Goal: Task Accomplishment & Management: Complete application form

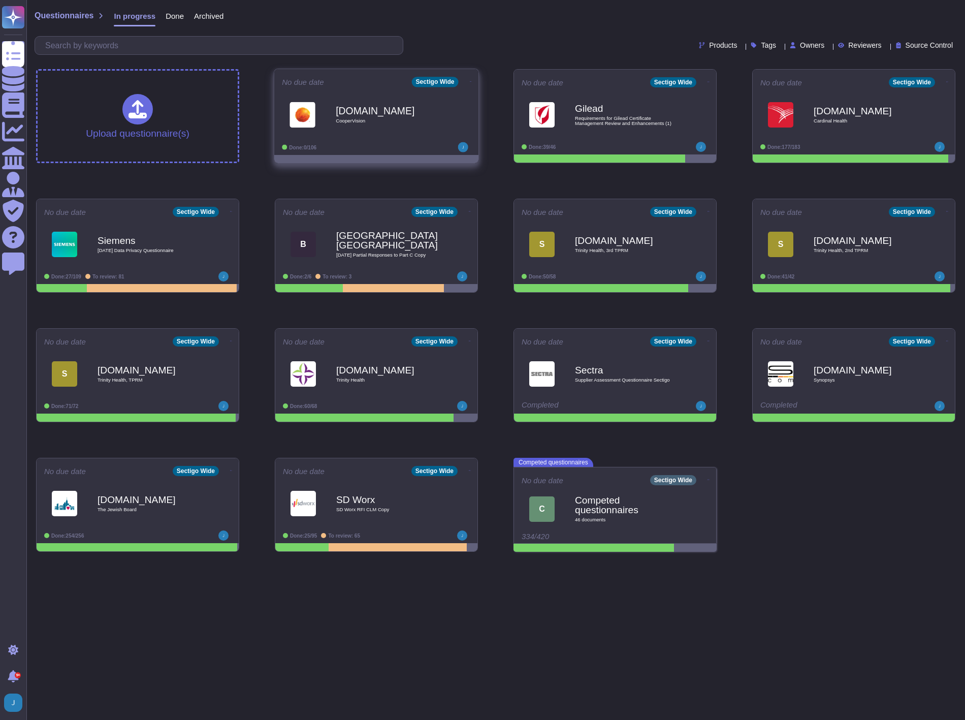
click at [333, 95] on span "[DOMAIN_NAME] CooperVision" at bounding box center [376, 114] width 189 height 41
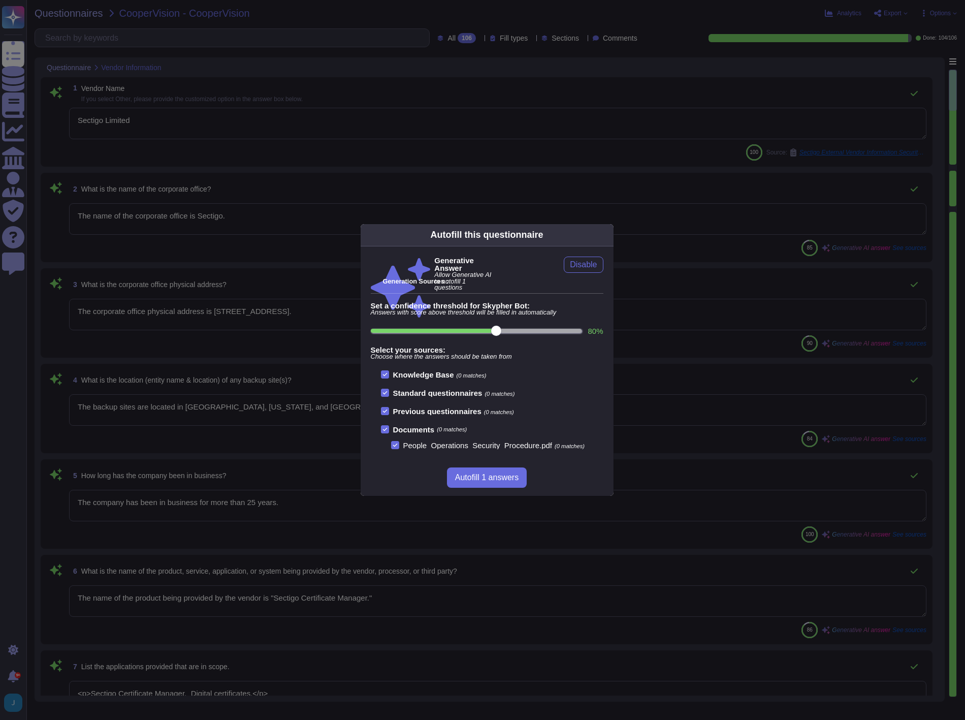
type textarea "Sectigo Limited"
type textarea "The name of the corporate office is Sectigo."
type textarea "The corporate office physical address is [STREET_ADDRESS]."
type textarea "The backup sites are located in [GEOGRAPHIC_DATA], [US_STATE], and [GEOGRAPHIC_…"
type textarea "The company has been in business for more than 25 years."
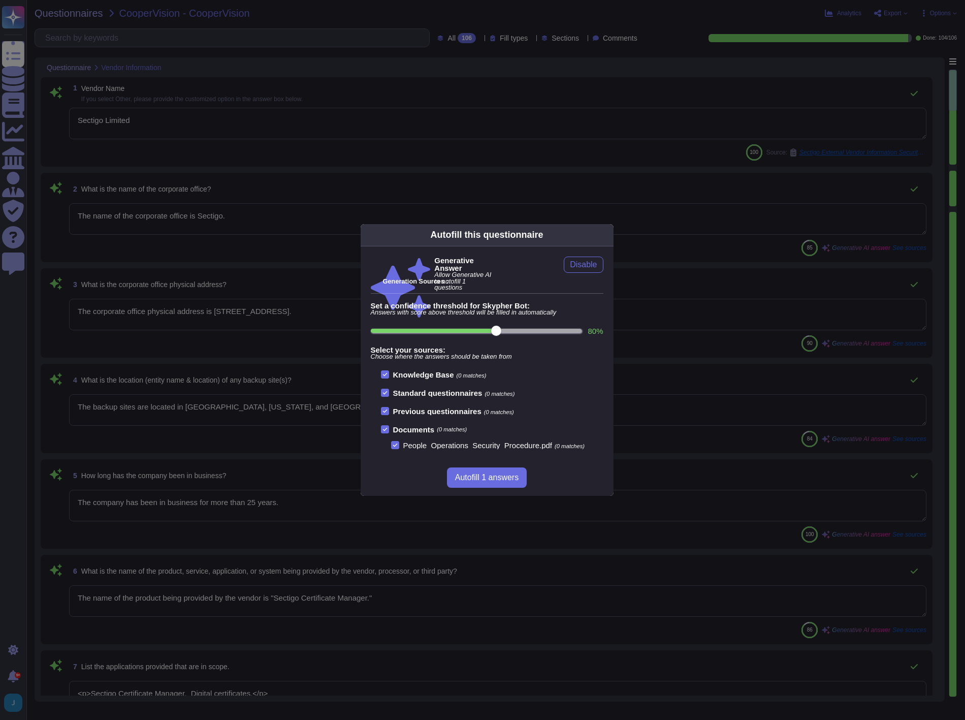
type textarea "The name of the product being provided by the vendor is "Sectigo Certificate Ma…"
type textarea "<p>Sectigo Certificate Manager. Digital certificates.</p>"
type textarea "Sectigo offers a comprehensive range of digital identity solutions and certific…"
type textarea "The important publicly facing URLs in scope for the assessment include [DOMAIN_…"
click at [482, 475] on span "Autofill 1 answers" at bounding box center [486, 477] width 63 height 8
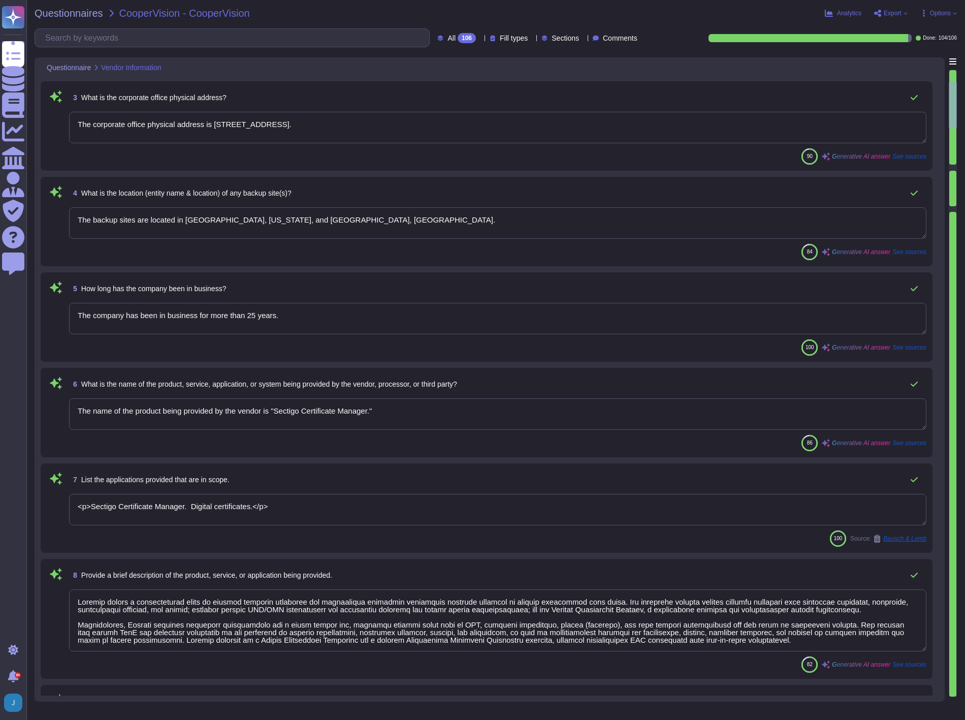
type textarea "[PERSON_NAME] - CCO"
type textarea "Chief Compliance Officer."
type textarea "[PERSON_NAME] - CCO"
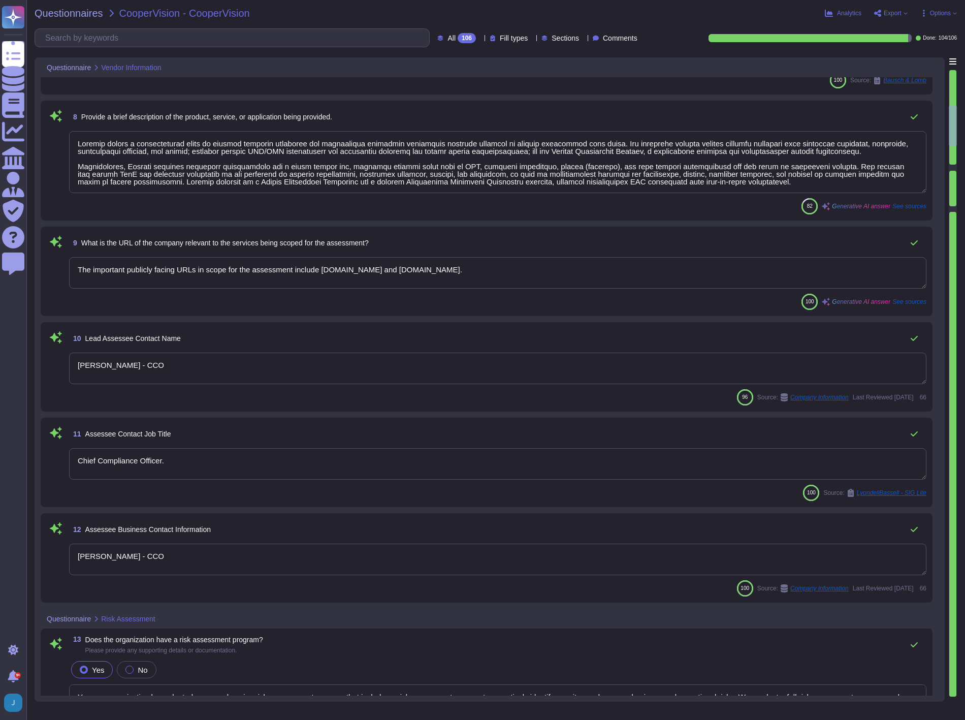
type textarea "Yes, our organization has adopted a comprehensive risk management program that …"
type textarea "The solution is hosted in two ways: 1. As a Software as a Service (SaaS) hosted…"
type textarea "- Software as a Service (SaaS) - Sectigo Certificate Manager - Applications for…"
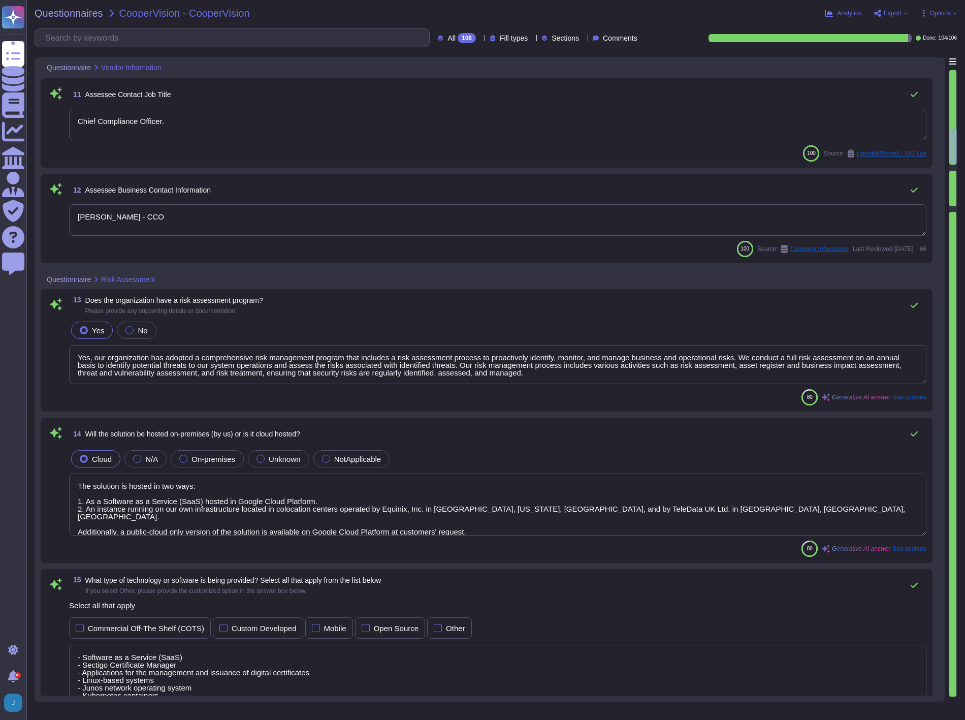
type textarea "We currently do not have an architecture diagram suitable for external sharing,…"
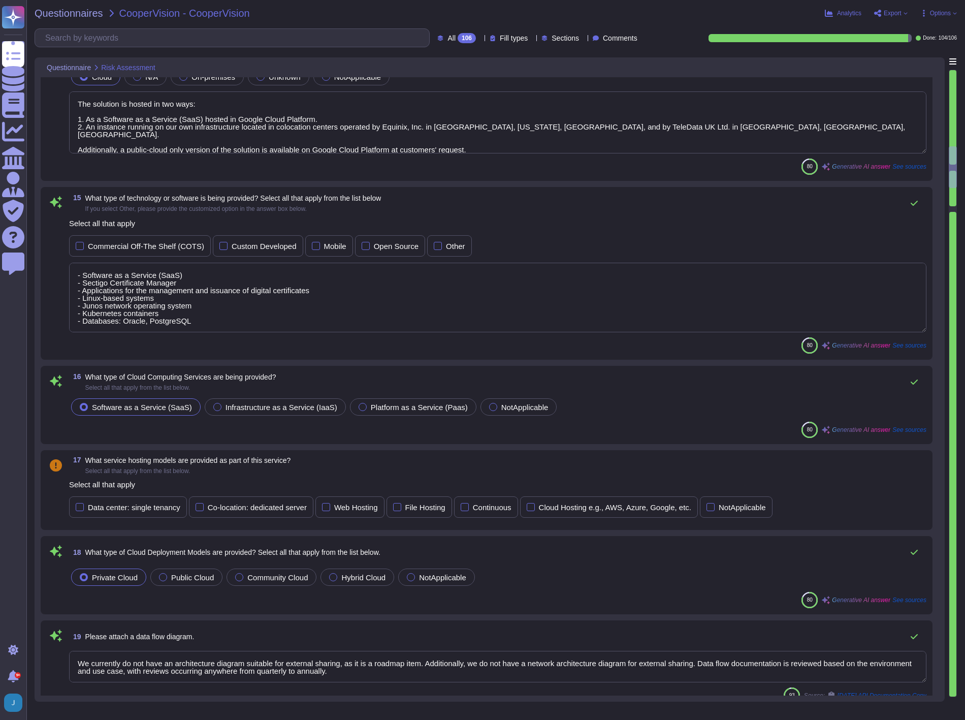
type textarea "Yes, our organization undergoes annual audits conducted by independent third-pa…"
type textarea "Yes, our organization has appointed a data protection officer who is responsibl…"
type textarea "Yes, there is an information security function responsible for security initiat…"
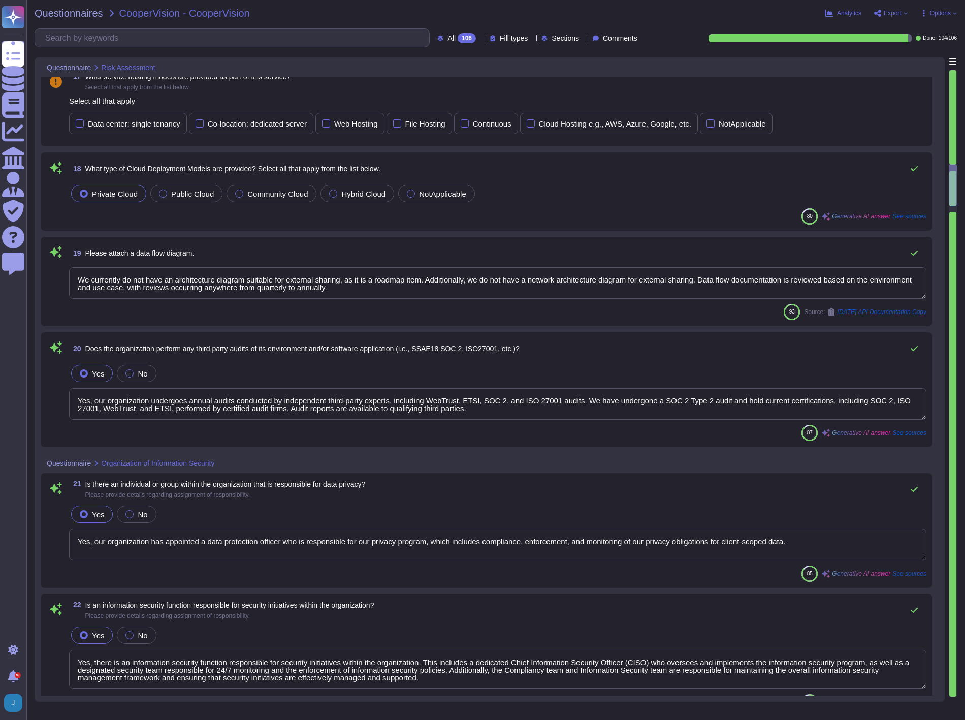
type textarea "Yes, the organization has defined and documented security roles and responsibil…"
type textarea "Yes, the organization has established policies and procedures to limit access t…"
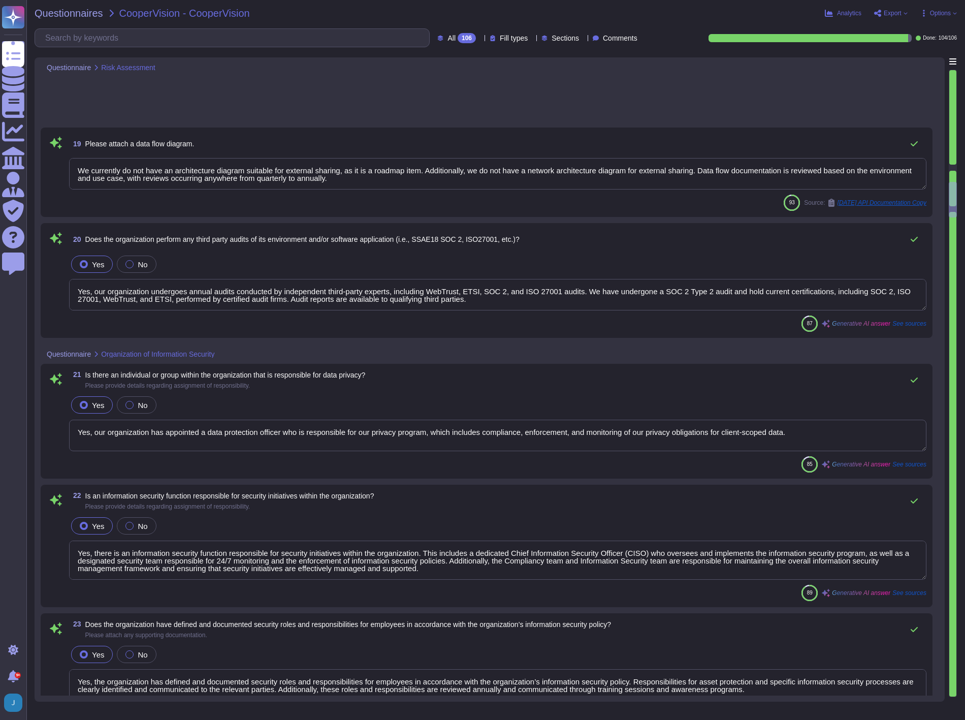
type textarea "Yes, the organization conducts background screenings for all employees, includi…"
type textarea "Yes, the organization has an information security awareness training program th…"
type textarea "Yes, the organization has a formal disciplinary process for non-compliance with…"
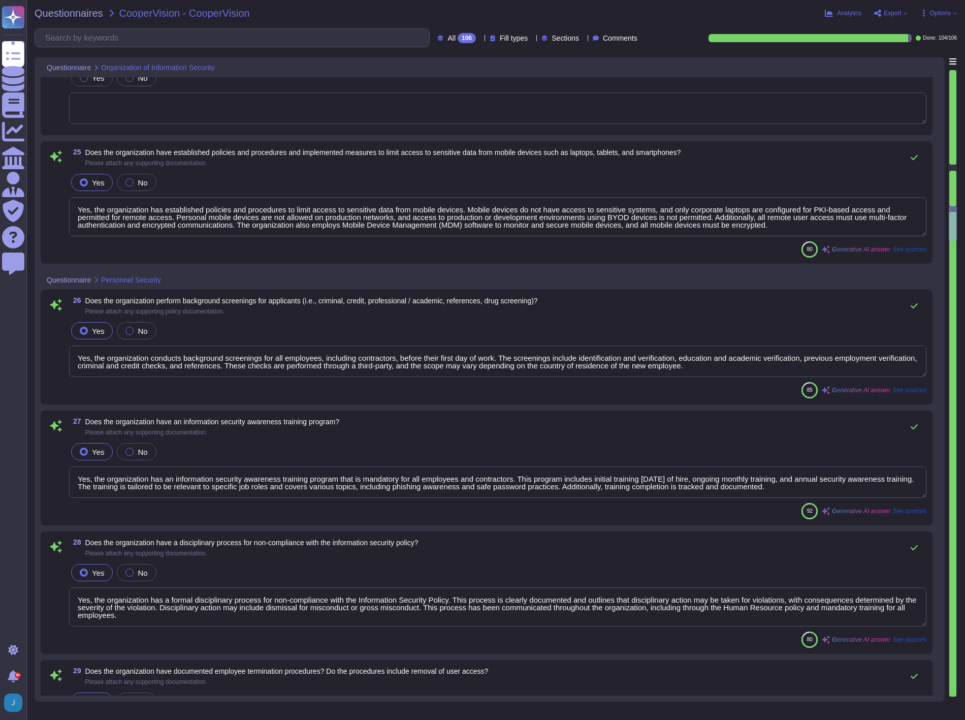
type textarea "Yes, the organization has documented employee termination procedures, which inc…"
type textarea "Yes, our organization has documented and approved information security policies…"
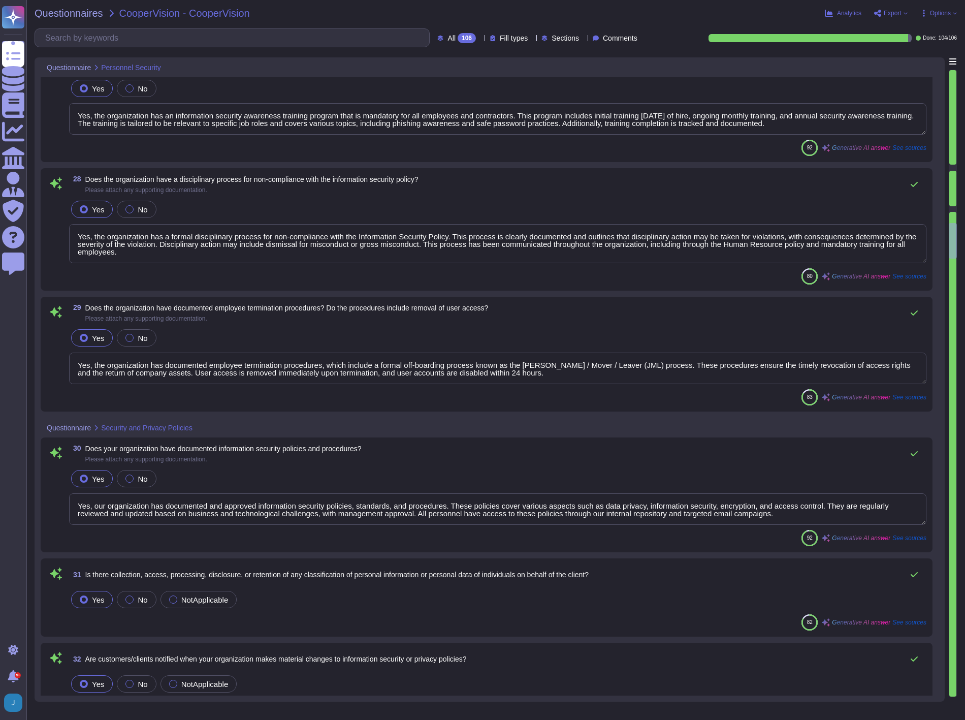
type textarea "Yes, customers are notified of significant changes to information security or p…"
type textarea "Yes, our organization has a documented Privacy Policy that outlines our policie…"
type textarea "Yes, the organization utilizes an asset management system. We maintain an inven…"
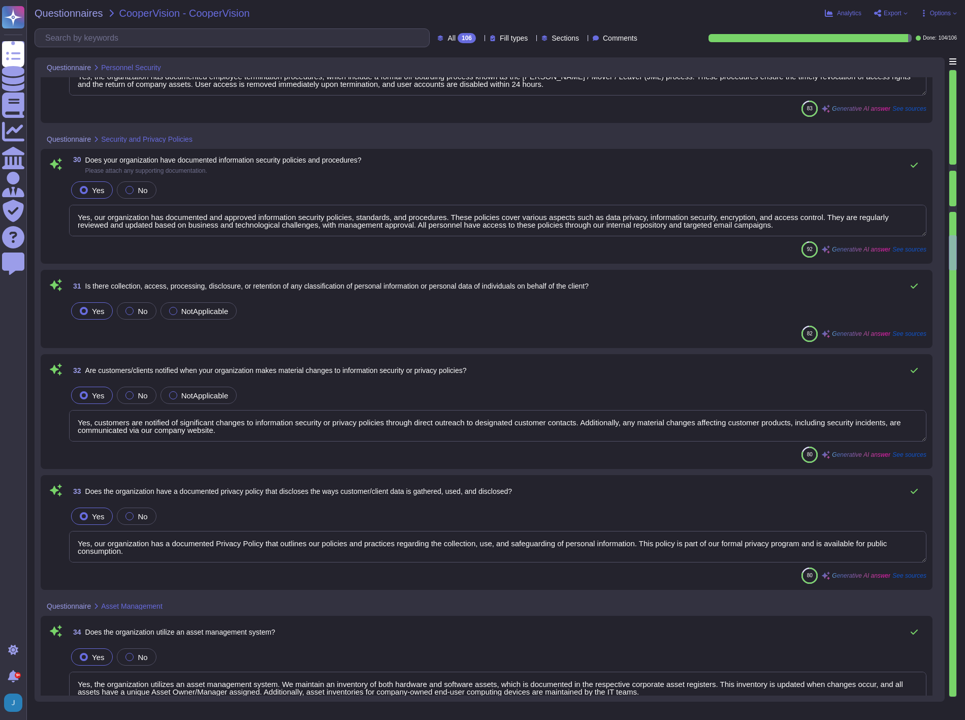
type textarea "Yes, all information assets within the scope of the Information Security Manage…"
type textarea "Yes, our organization has a documented Acceptable Use Policy (AUP) that has bee…"
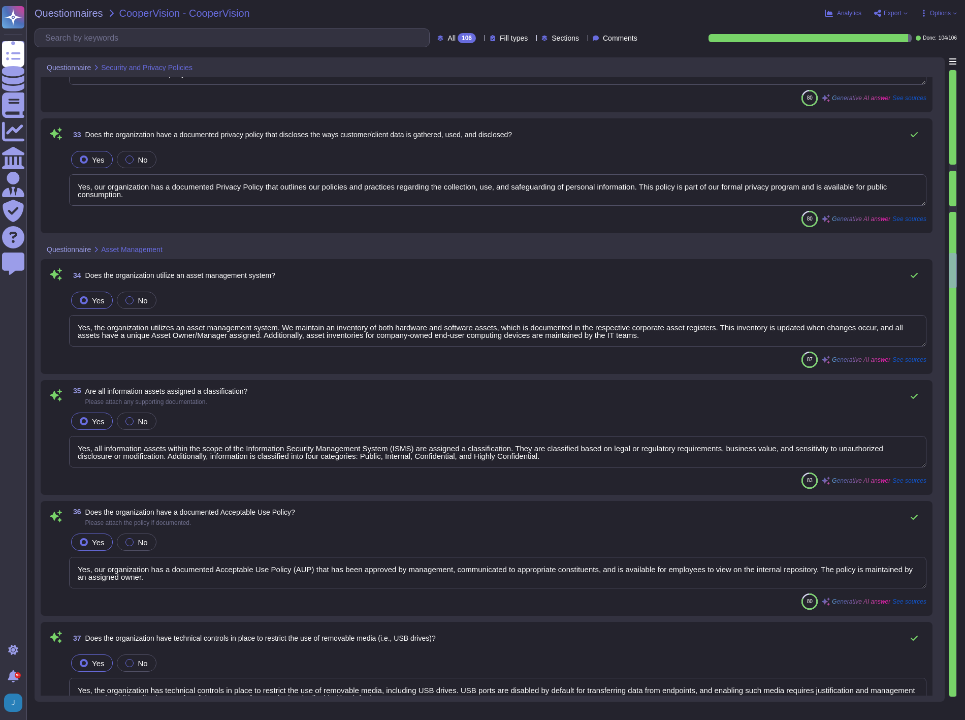
type textarea "Yes, the organization has technical controls in place to restrict the use of re…"
type textarea "Yes, the organization restricts access to systems with shared network infrastru…"
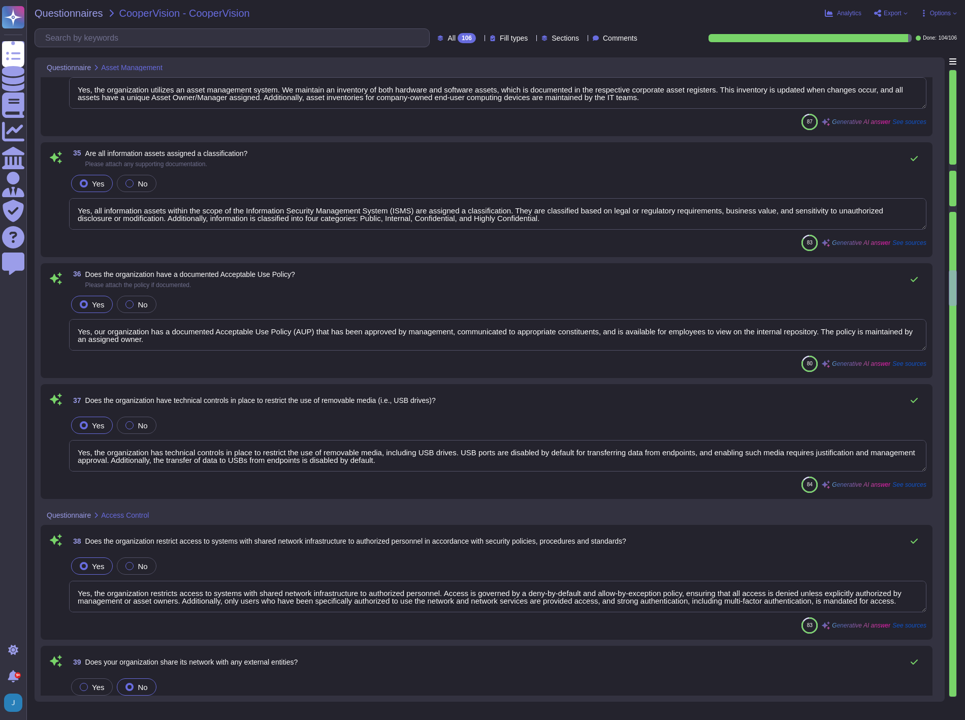
type textarea "Yes, controls are in place to ensure that access to the application is restrict…"
type textarea "no"
type textarea "Yes, we restrict, log, and monitor access to our information security managemen…"
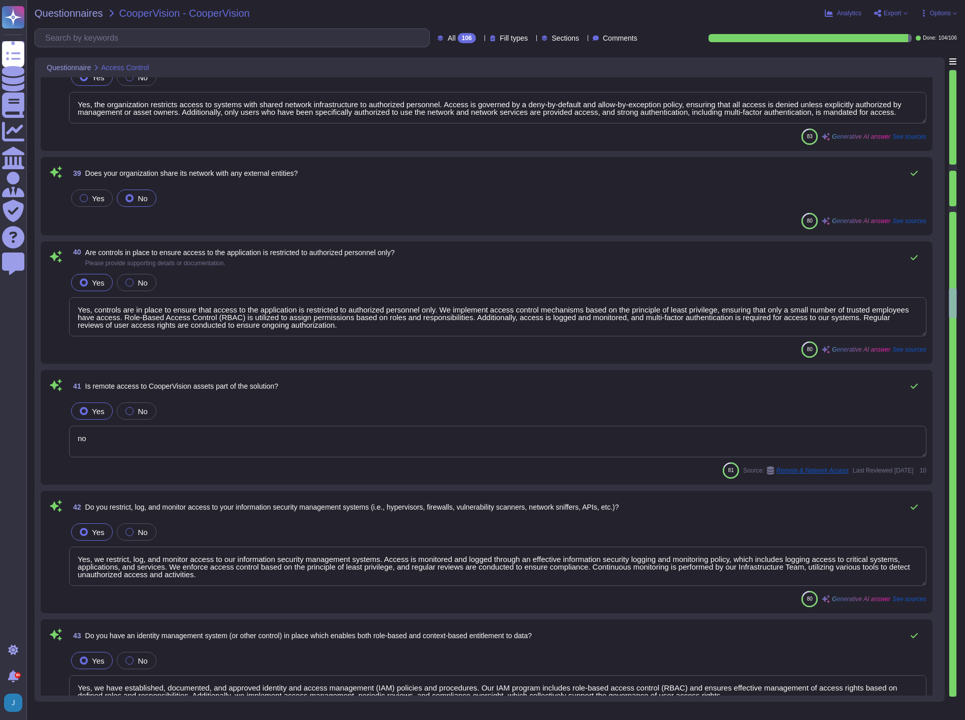
type textarea "Yes, we have established, documented, and approved identity and access manageme…"
type textarea "Yes, the organization requires multi-factor authentication (MFA) for all remote…"
type textarea "Yes, the product supports identity federation standards, specifically SAML2 for…"
type textarea "Yes, strong password parameters are enforced for accessing all systems holding,…"
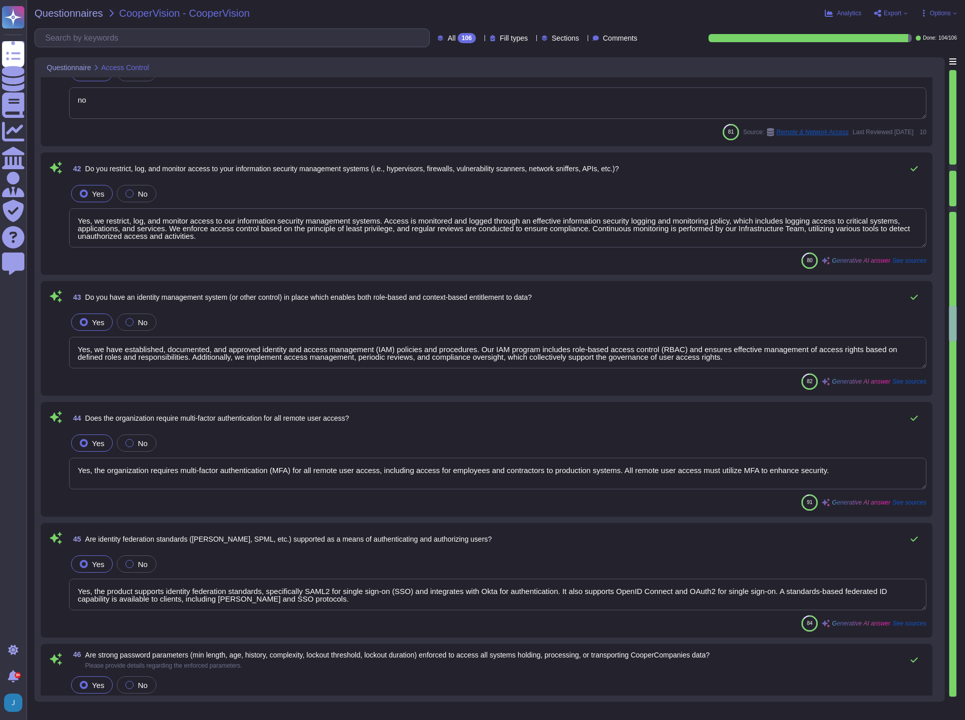
type textarea "Yes, the organization provides strong authentication options for user access, i…"
type textarea "The application's password configuration allows for the following: 1. Passwords…"
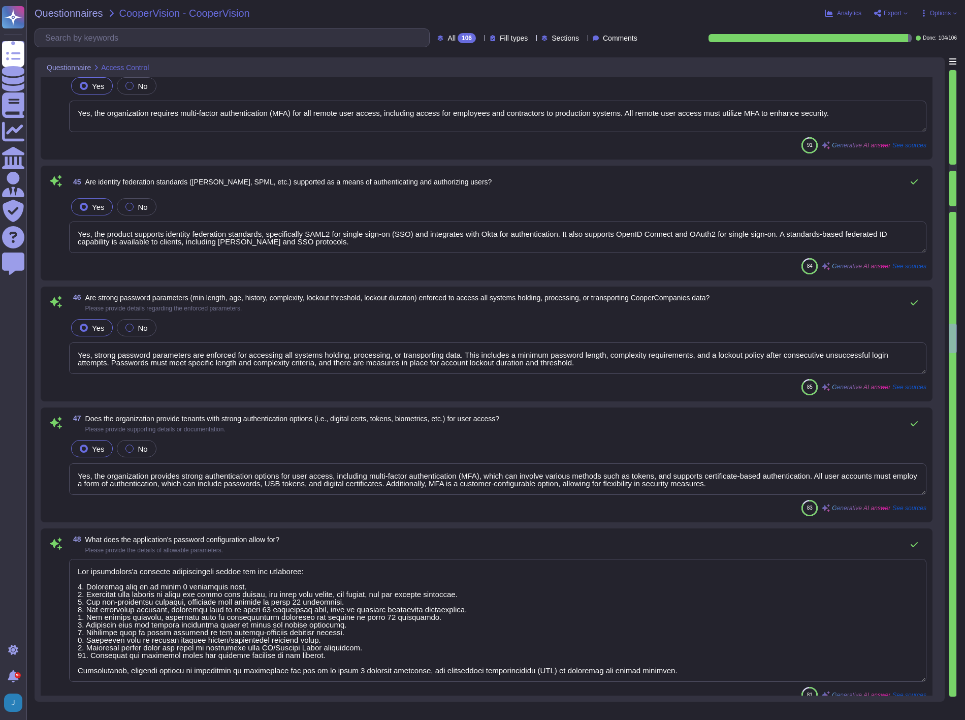
type textarea "User entities are responsible for managing user accounts on Sectigo’s systems a…"
type textarea "Yes, the organization has a formal process to review user access accounts regul…"
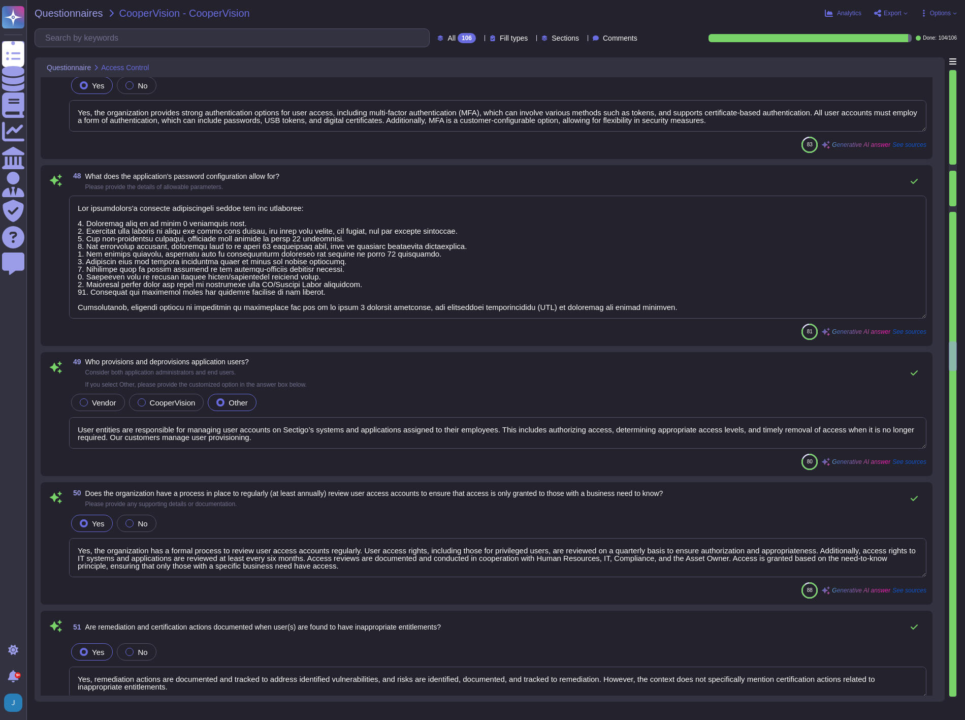
type textarea "Yes, remediation actions are documented and tracked to address identified vulne…"
type textarea "Yes, the organization has a process in place to ensure accountability for share…"
type textarea "Yes, the organization manages and maintains its own encryption tools. Customers…"
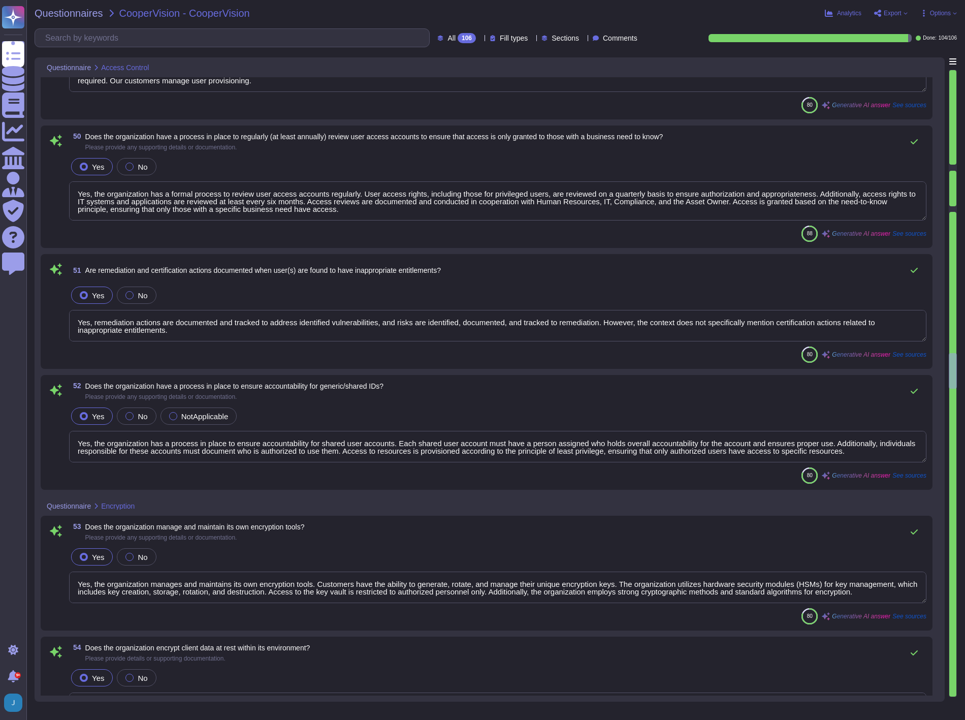
type textarea "Yes, the organization encrypts client data at rest within its environment using…"
type textarea "Yes, the organization utilizes encryption to protect data during transport acro…"
type textarea "Yes, encryption is utilized for data in transit, including virtual machine imag…"
